Goal: Task Accomplishment & Management: Complete application form

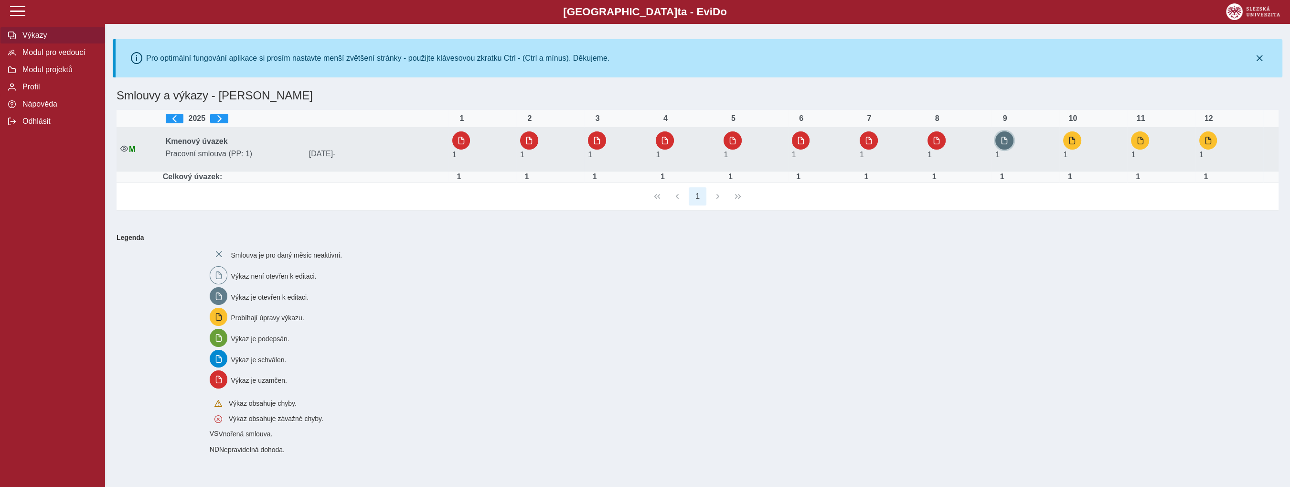
click at [1003, 137] on button "button" at bounding box center [1004, 140] width 18 height 18
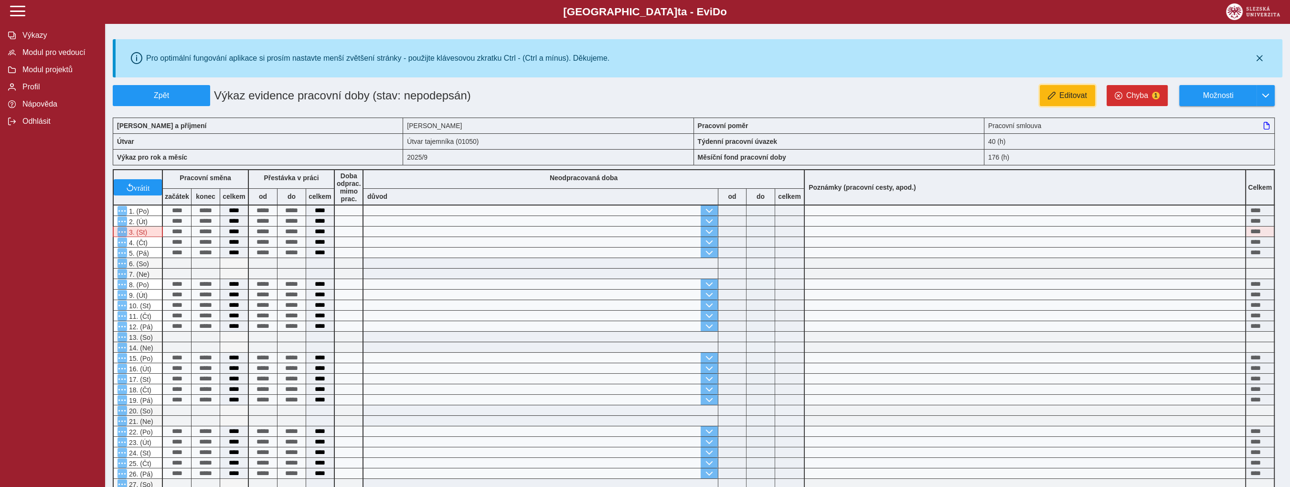
click at [1061, 98] on span "Editovat" at bounding box center [1073, 95] width 28 height 9
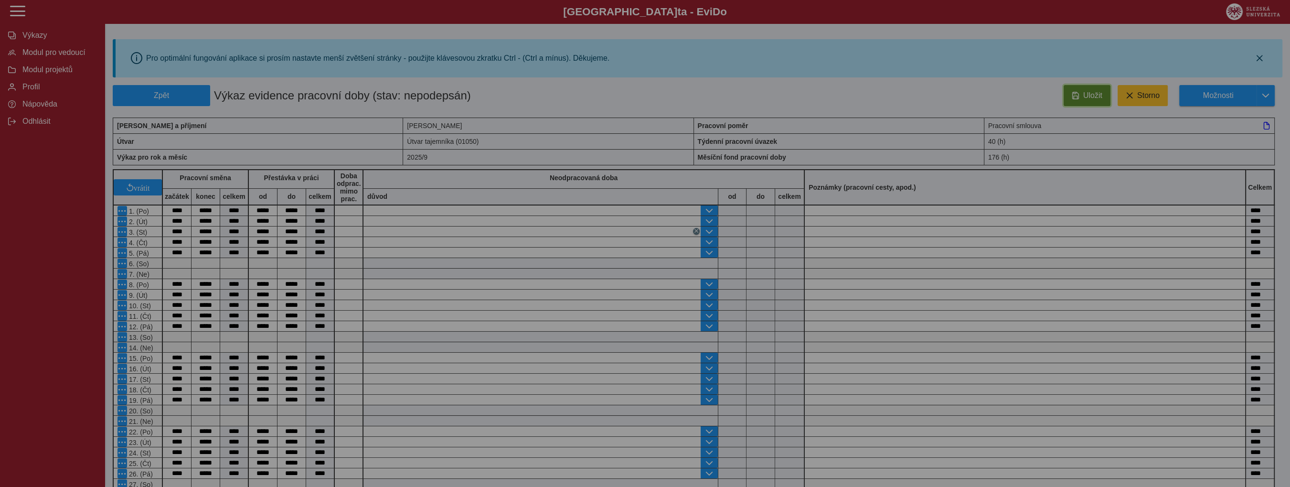
type input "**********"
type input "****"
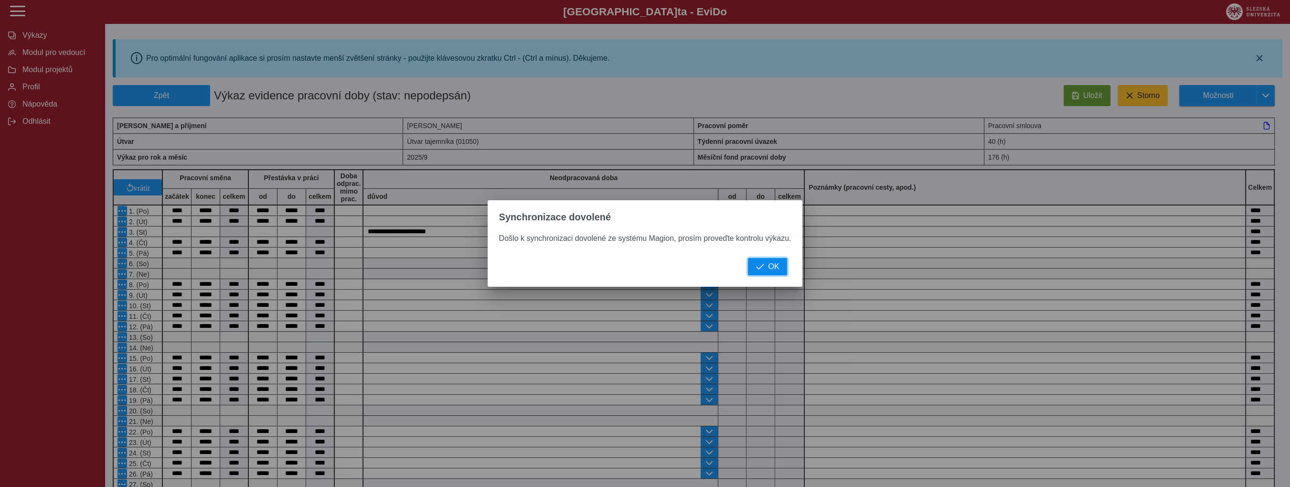
click at [757, 270] on span "button" at bounding box center [760, 267] width 8 height 8
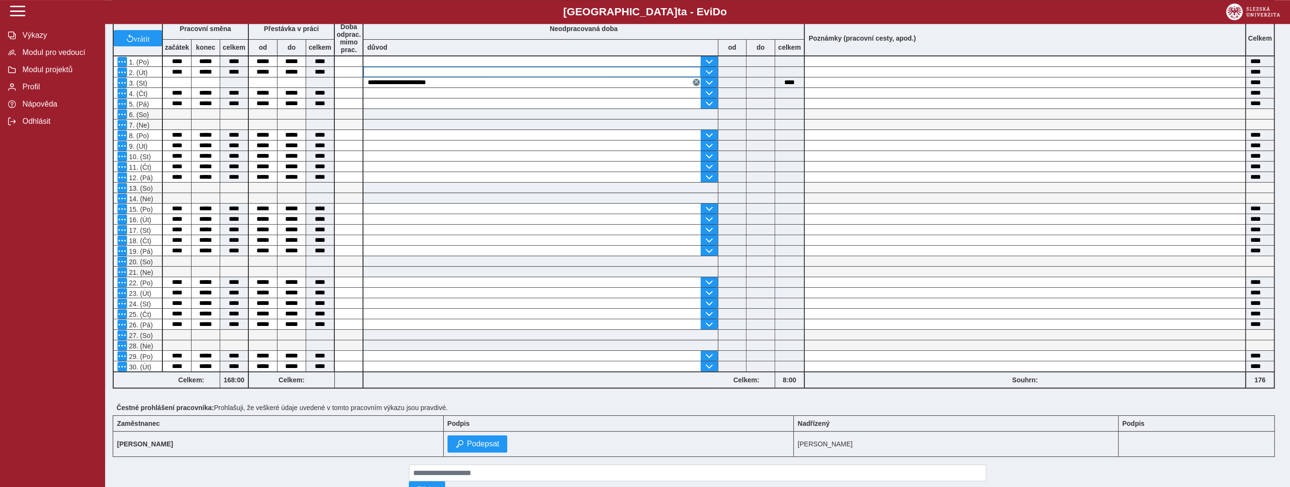
scroll to position [36, 0]
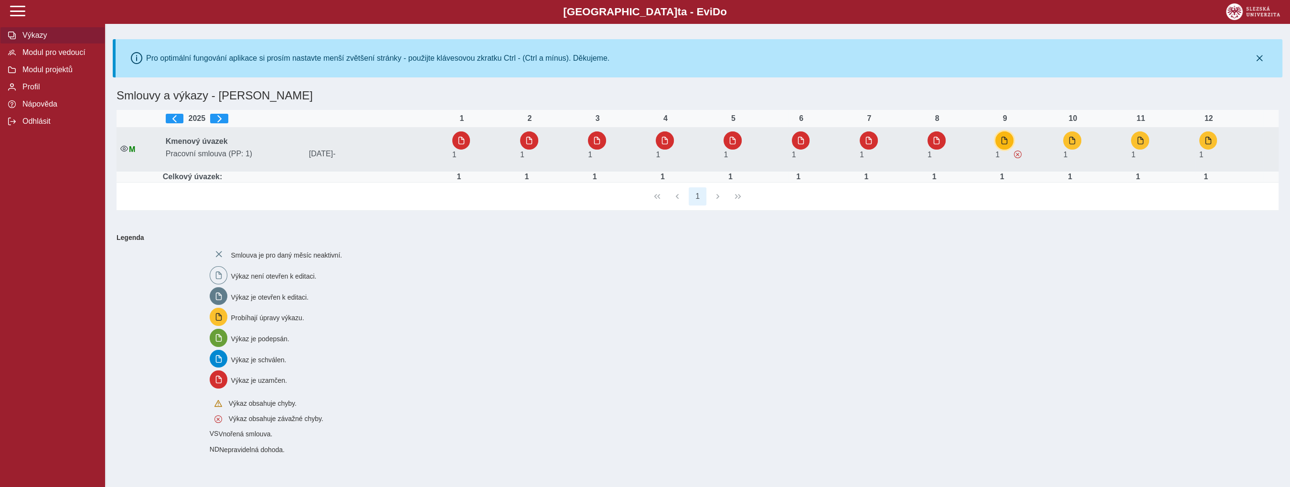
click at [1007, 142] on span "button" at bounding box center [1004, 141] width 8 height 8
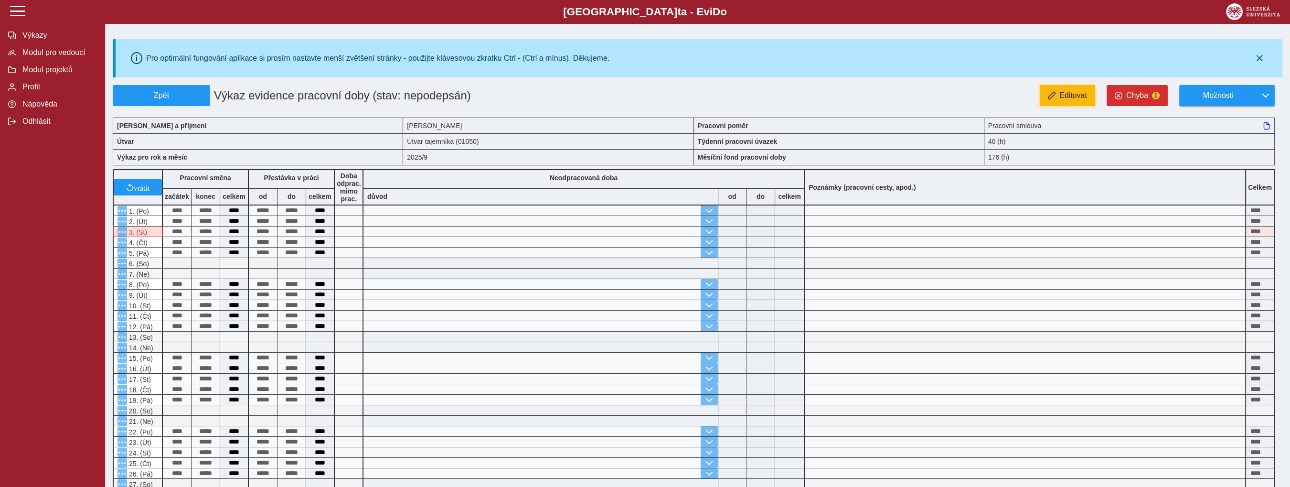
click at [1046, 99] on button "Editovat" at bounding box center [1067, 95] width 55 height 21
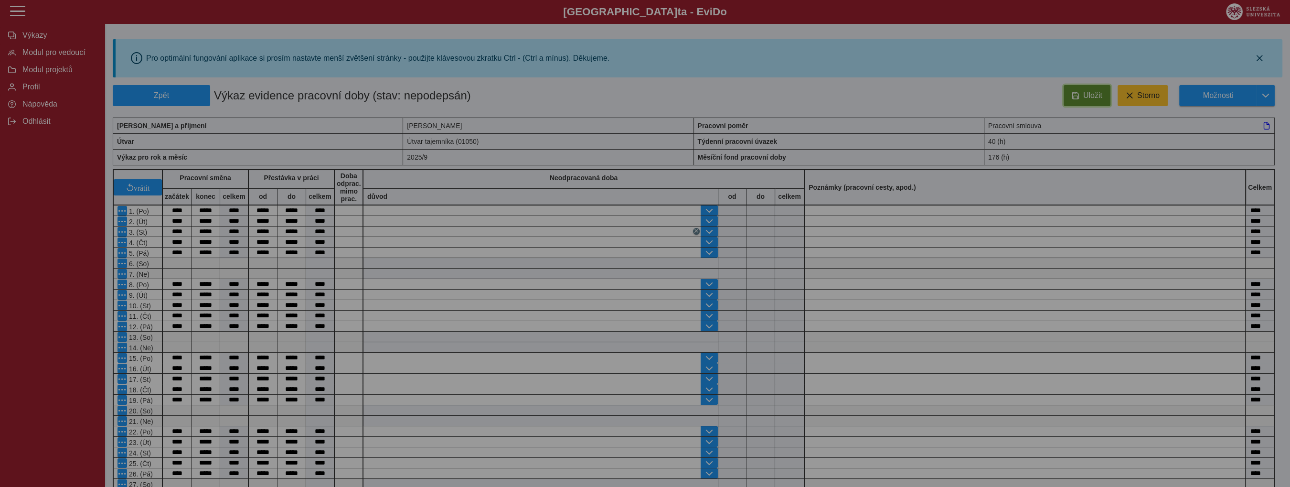
type input "**********"
type input "****"
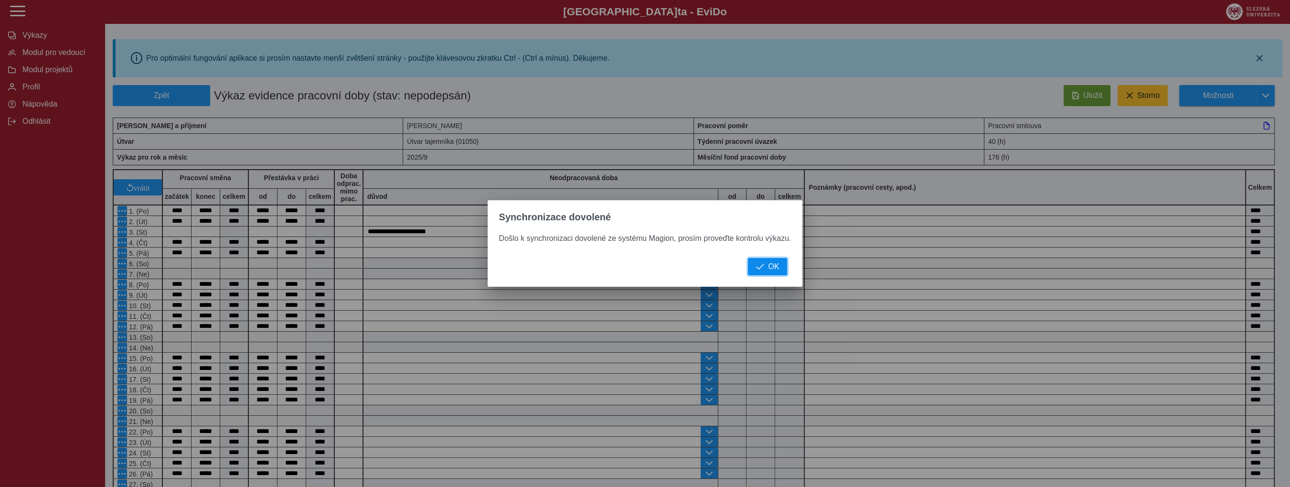
click at [768, 263] on button "OK" at bounding box center [767, 266] width 39 height 17
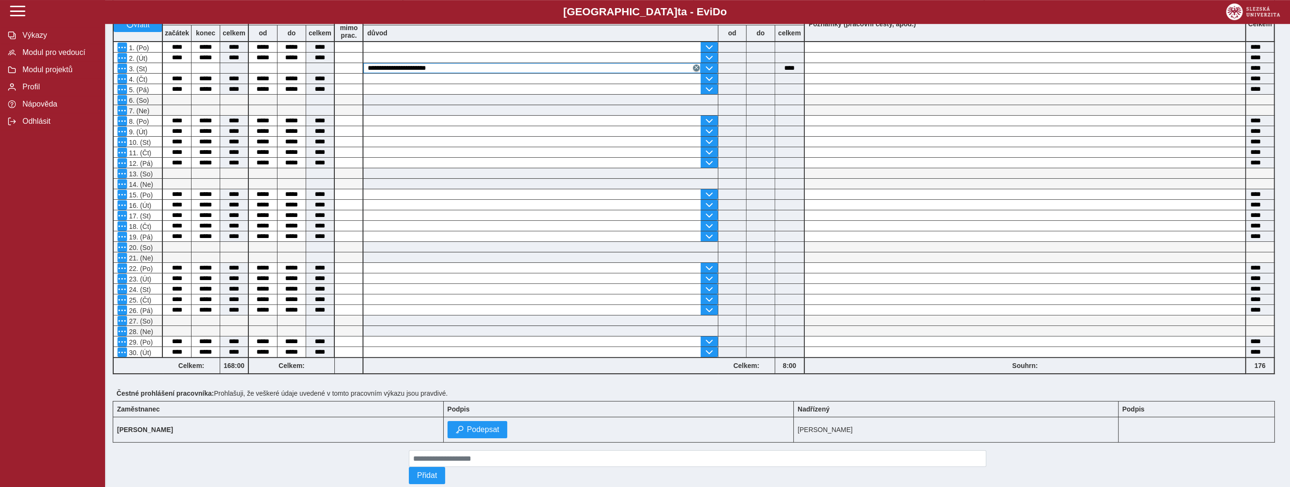
scroll to position [187, 0]
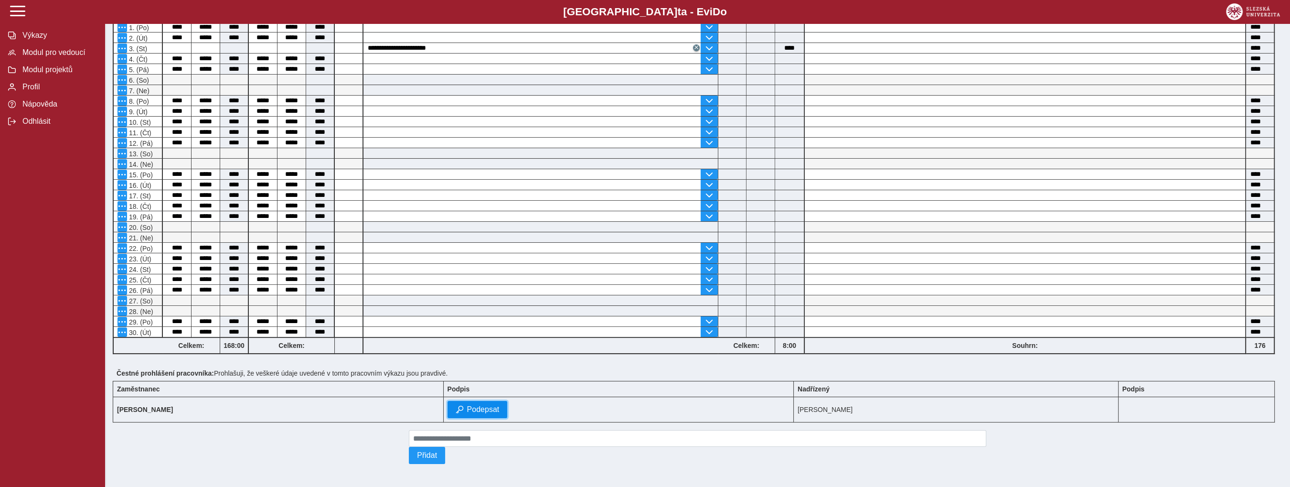
click at [467, 405] on span "Podepsat" at bounding box center [483, 409] width 32 height 9
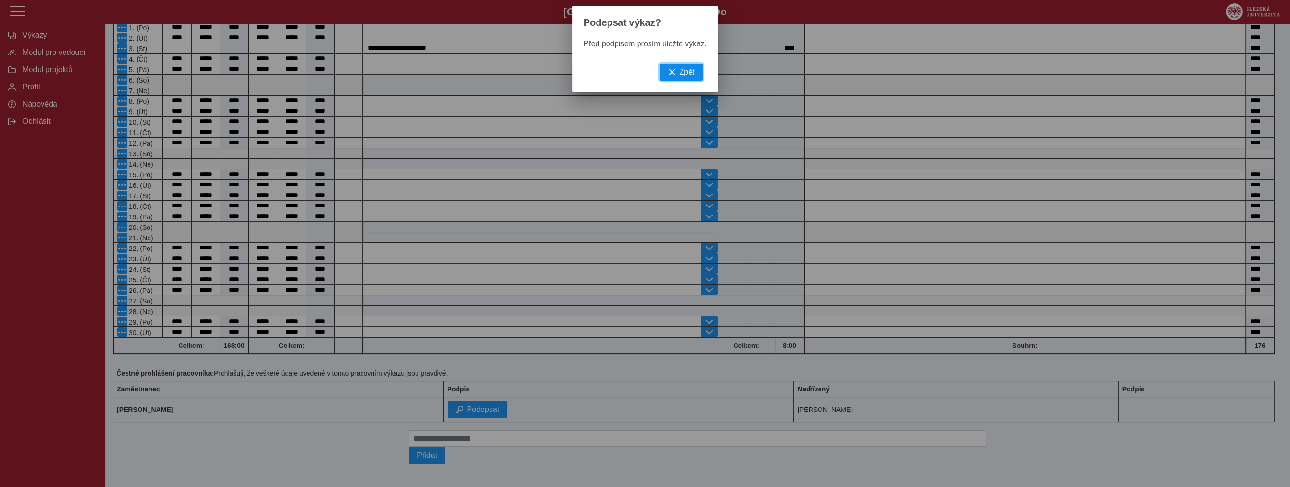
click at [677, 75] on button "Zpět" at bounding box center [681, 72] width 43 height 17
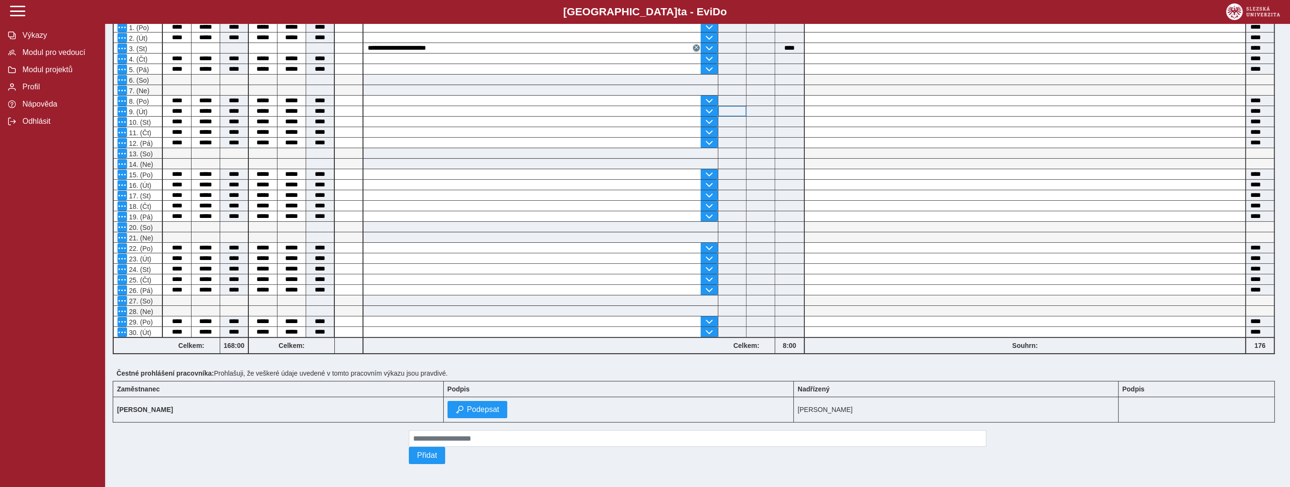
scroll to position [0, 0]
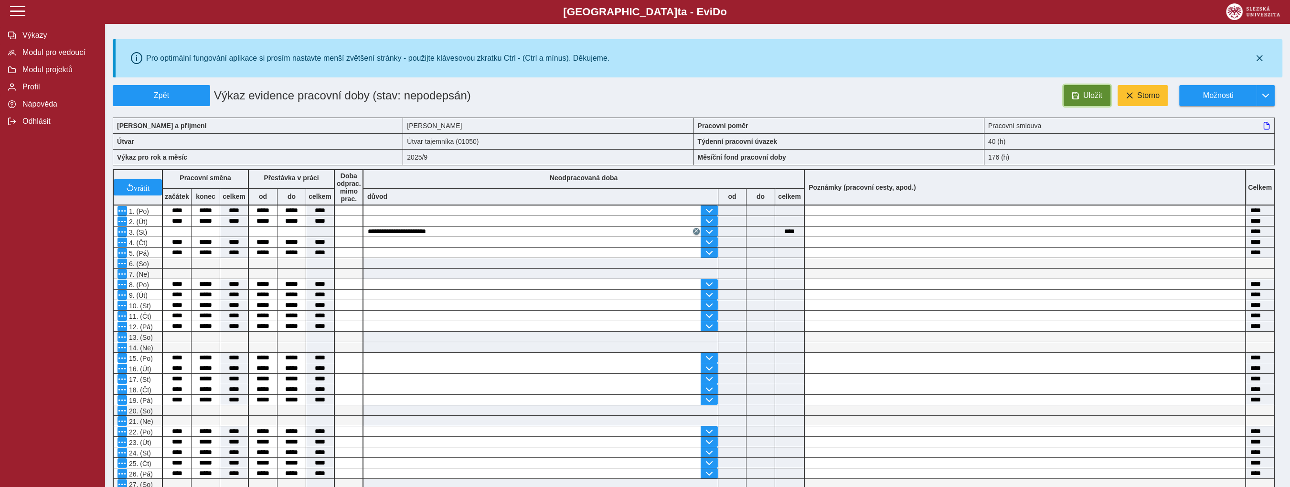
click at [1082, 91] on button "Uložit" at bounding box center [1087, 95] width 47 height 21
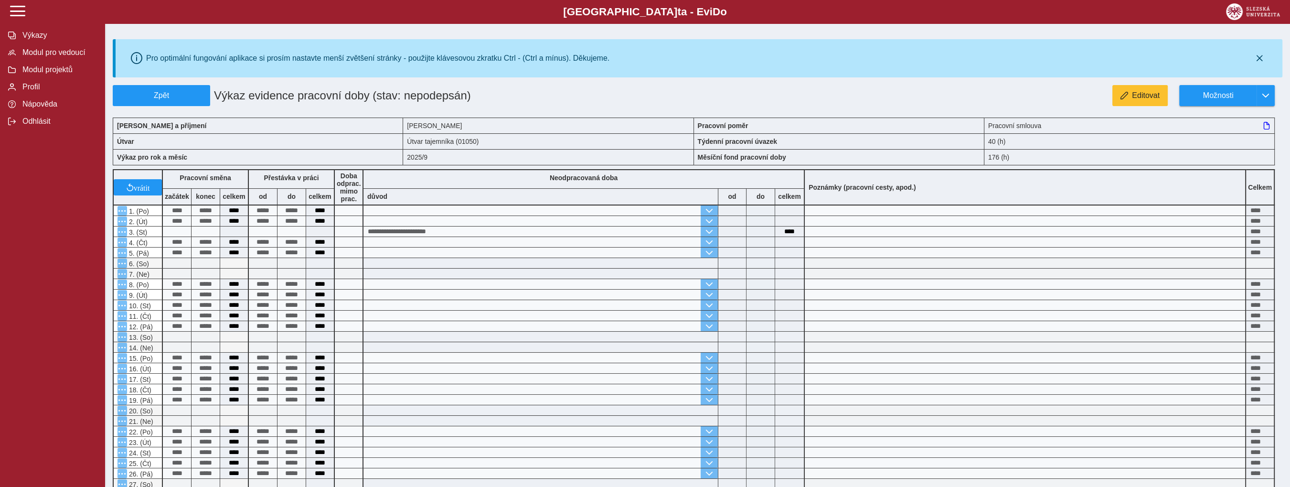
scroll to position [187, 0]
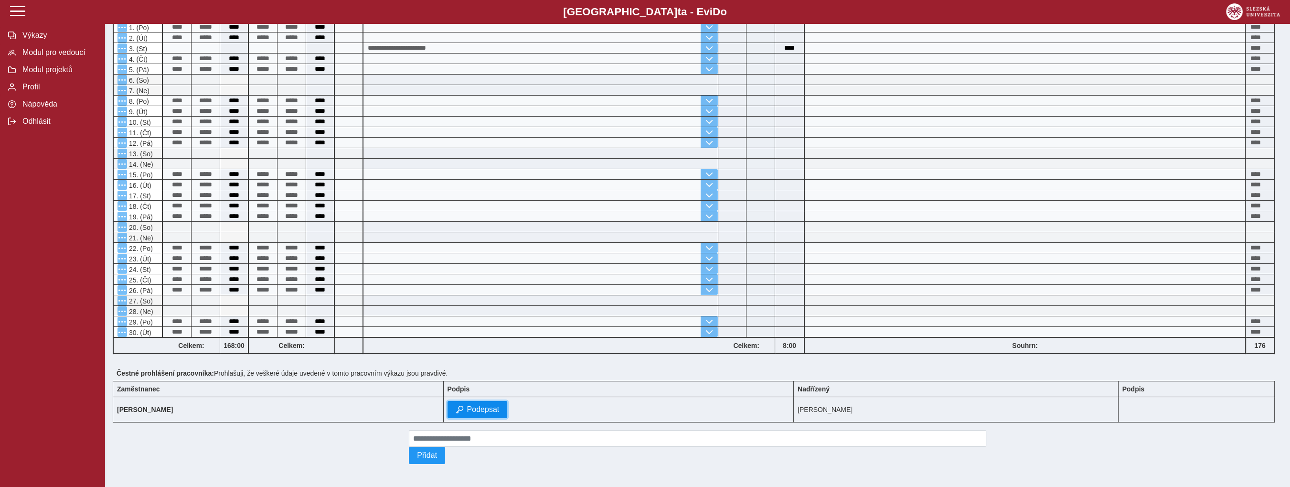
click at [473, 409] on span "Podepsat" at bounding box center [483, 409] width 32 height 9
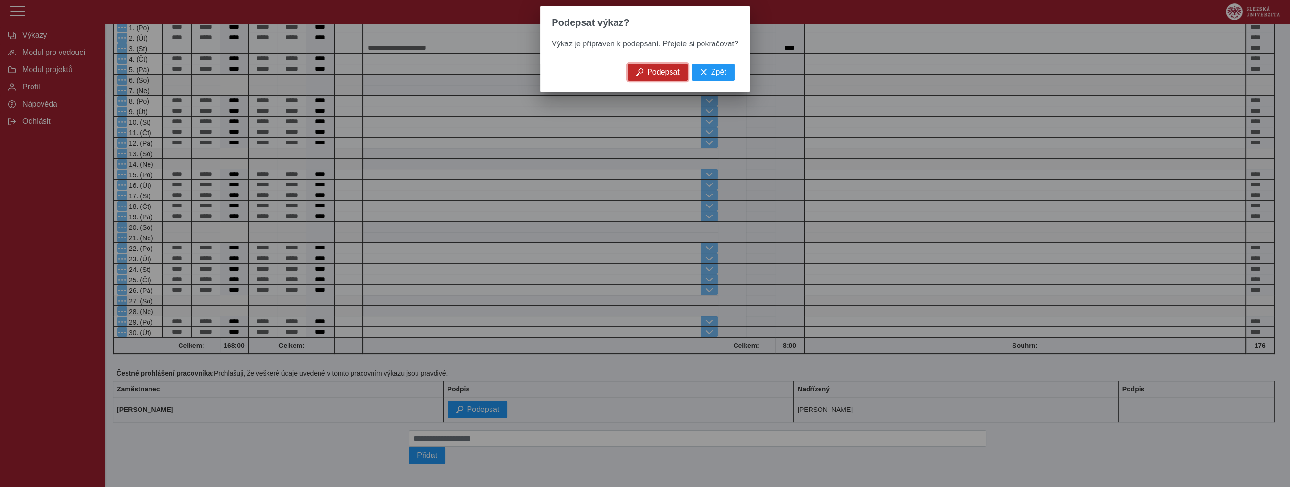
click at [651, 76] on span "Podepsat" at bounding box center [663, 72] width 32 height 9
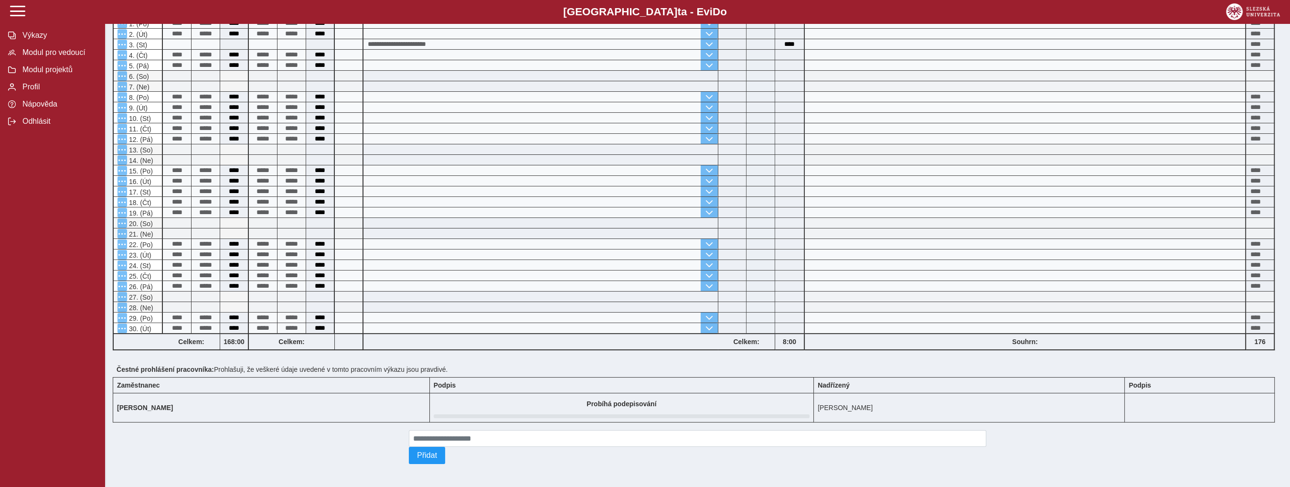
scroll to position [0, 0]
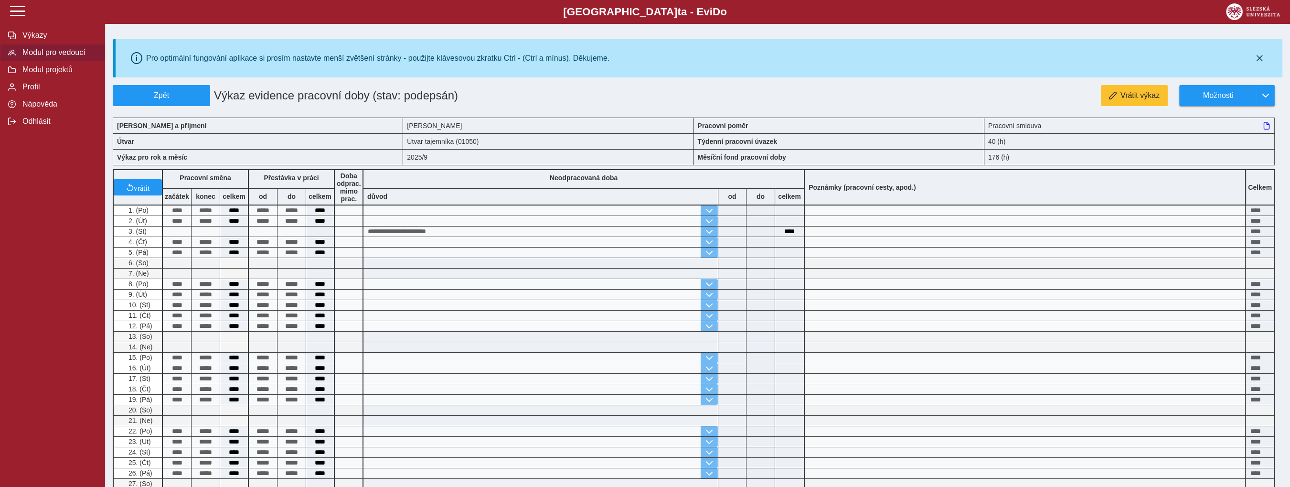
click at [60, 57] on span "Modul pro vedoucí" at bounding box center [58, 52] width 77 height 9
